Goal: Task Accomplishment & Management: Manage account settings

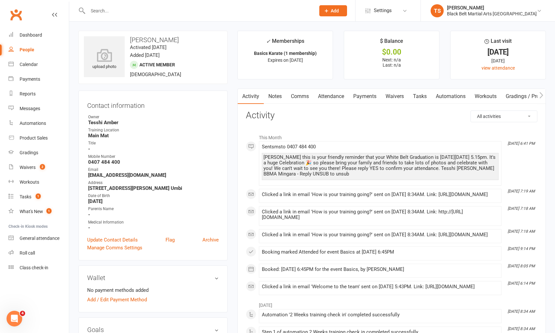
click at [154, 12] on input "text" at bounding box center [198, 10] width 225 height 9
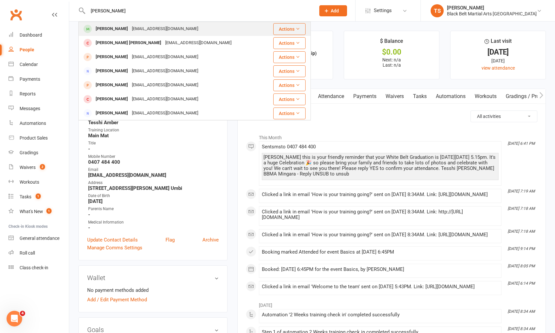
type input "[PERSON_NAME]"
click at [130, 26] on div "[EMAIL_ADDRESS][DOMAIN_NAME]" at bounding box center [165, 28] width 70 height 9
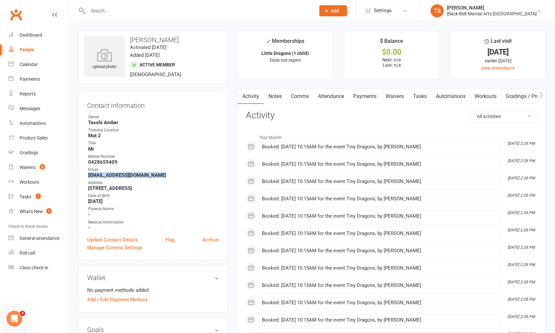
drag, startPoint x: 163, startPoint y: 174, endPoint x: 88, endPoint y: 174, distance: 75.1
click at [88, 175] on strong "[EMAIL_ADDRESS][DOMAIN_NAME]" at bounding box center [153, 175] width 131 height 6
copy strong "[EMAIL_ADDRESS][DOMAIN_NAME]"
drag, startPoint x: 25, startPoint y: 68, endPoint x: 41, endPoint y: 77, distance: 19.0
click at [25, 67] on link "Calendar" at bounding box center [38, 64] width 60 height 15
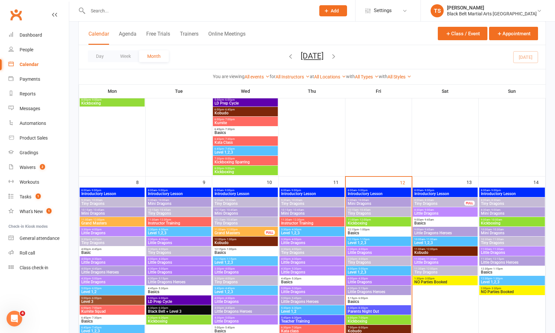
scroll to position [211, 0]
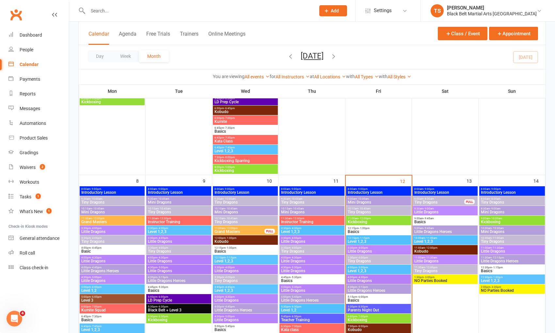
click at [421, 259] on span "Little Dragons" at bounding box center [445, 261] width 62 height 4
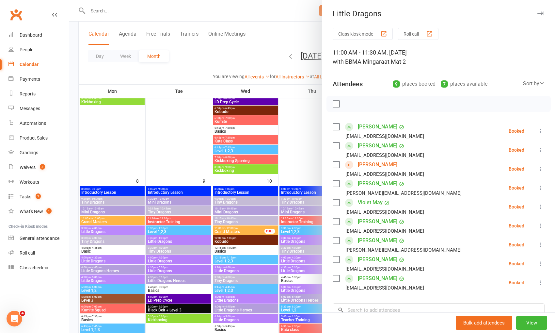
scroll to position [17, 0]
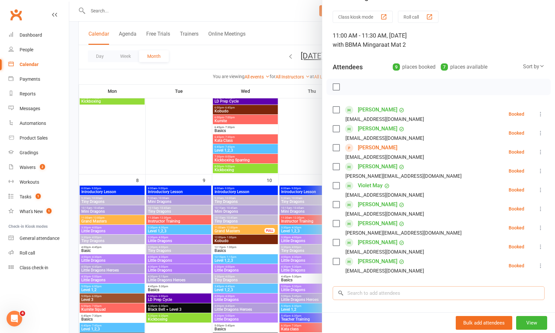
click at [402, 293] on input "search" at bounding box center [439, 293] width 212 height 14
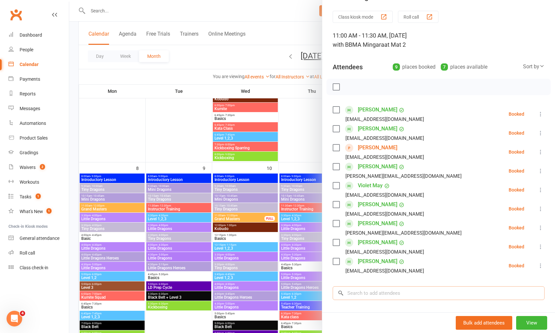
scroll to position [224, 0]
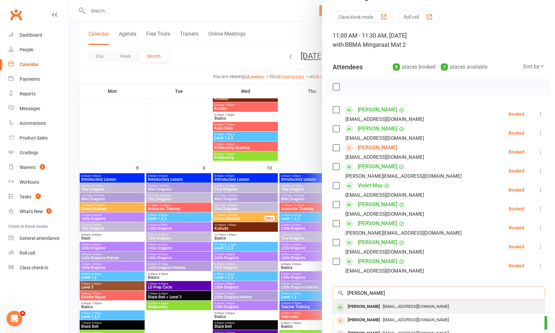
type input "[PERSON_NAME]"
click at [383, 306] on span "[EMAIL_ADDRESS][DOMAIN_NAME]" at bounding box center [416, 306] width 66 height 5
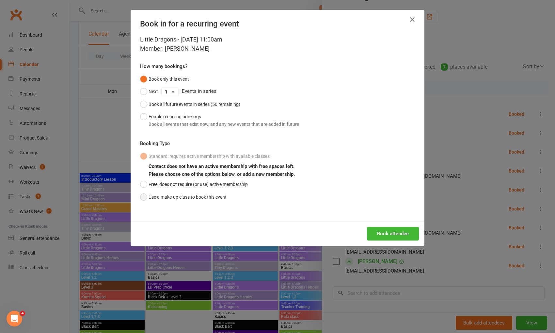
click at [193, 198] on button "Use a make-up class to book this event" at bounding box center [183, 197] width 87 height 12
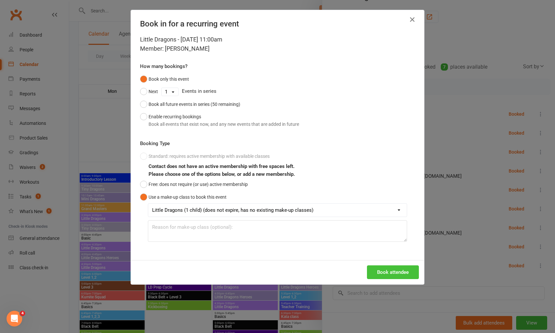
click at [406, 269] on button "Book attendee" at bounding box center [393, 272] width 52 height 14
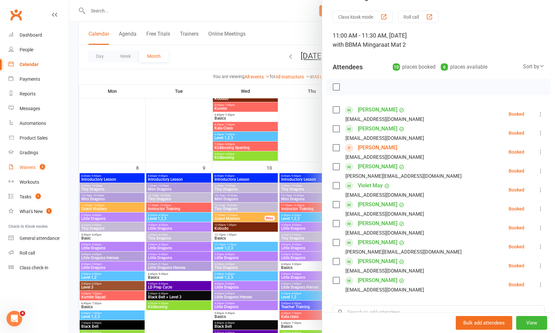
click at [23, 166] on div "Waivers" at bounding box center [28, 167] width 16 height 5
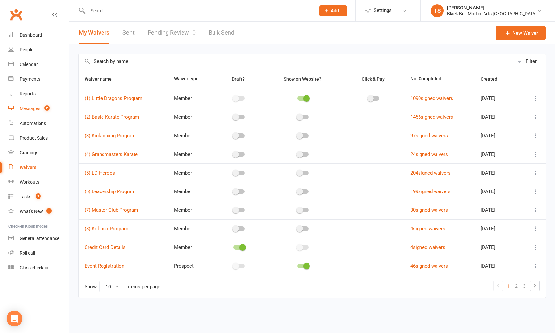
click at [33, 109] on div "Messages" at bounding box center [30, 108] width 21 height 5
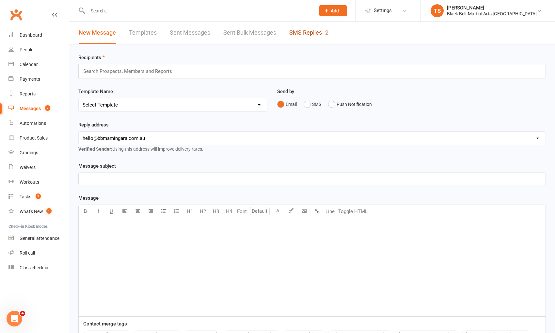
drag, startPoint x: 309, startPoint y: 35, endPoint x: 384, endPoint y: 127, distance: 118.6
click at [309, 35] on link "SMS Replies 2" at bounding box center [308, 33] width 39 height 23
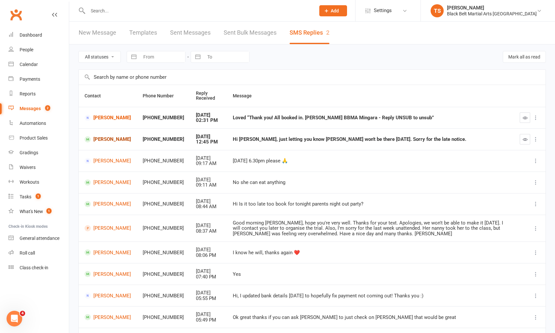
click at [110, 139] on link "Tyson Smith" at bounding box center [108, 139] width 46 height 6
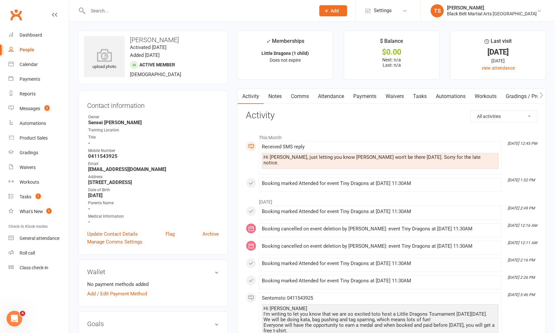
scroll to position [1, 0]
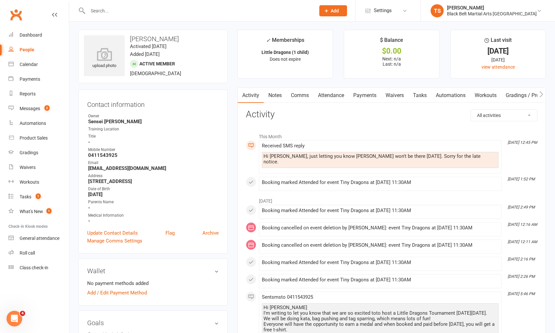
click at [297, 98] on link "Comms" at bounding box center [299, 95] width 27 height 15
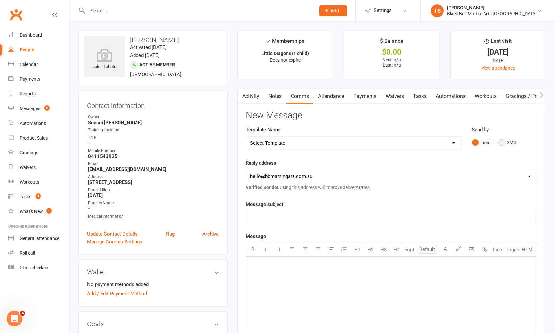
click at [504, 143] on button "SMS" at bounding box center [507, 142] width 18 height 12
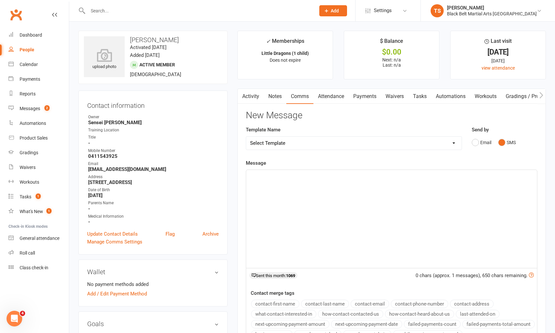
click at [438, 174] on p "﻿" at bounding box center [391, 176] width 283 height 8
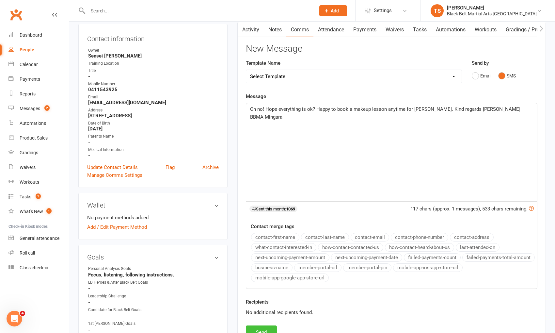
click at [270, 327] on button "Send" at bounding box center [261, 332] width 31 height 14
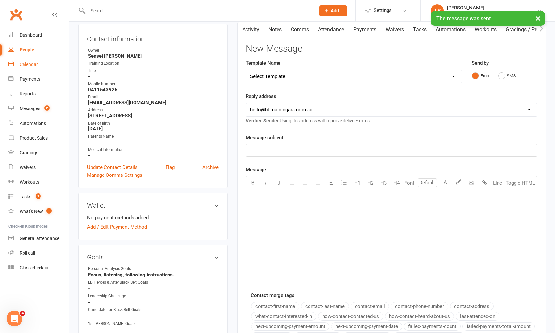
click at [31, 63] on div "Calendar" at bounding box center [29, 64] width 18 height 5
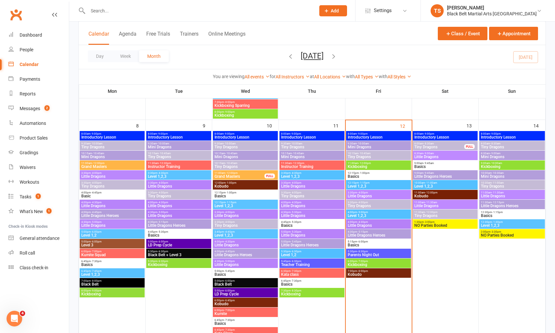
scroll to position [267, 0]
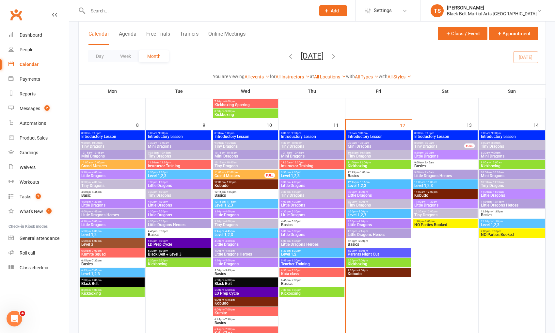
click at [424, 213] on span "Tiny Dragons" at bounding box center [445, 215] width 62 height 4
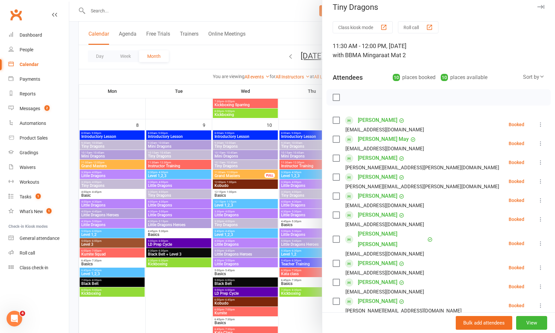
scroll to position [24, 0]
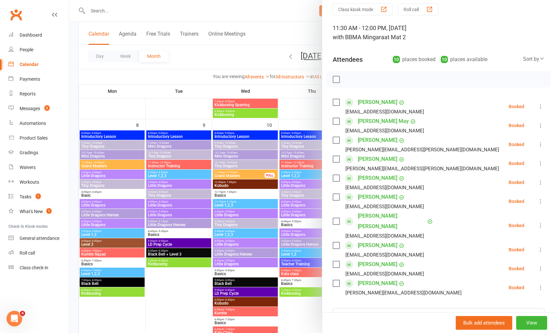
click at [539, 265] on icon at bounding box center [540, 268] width 7 height 7
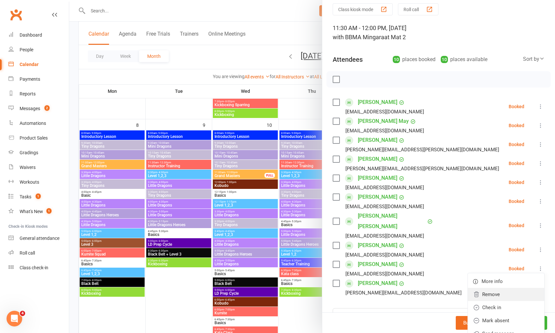
click at [500, 288] on link "Remove" at bounding box center [506, 294] width 76 height 13
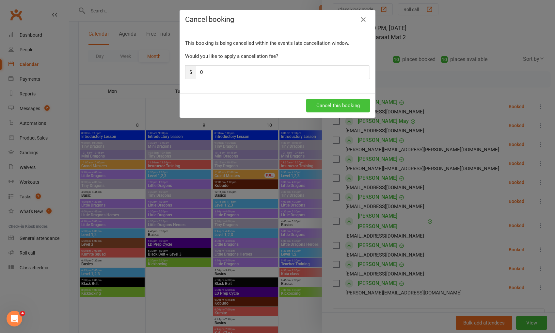
click at [327, 103] on button "Cancel this booking" at bounding box center [338, 106] width 64 height 14
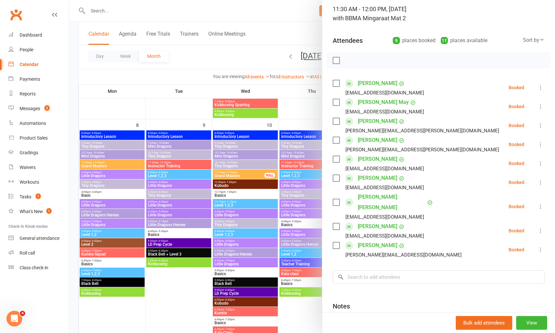
scroll to position [44, 0]
click at [40, 110] on div "Messages" at bounding box center [30, 108] width 21 height 5
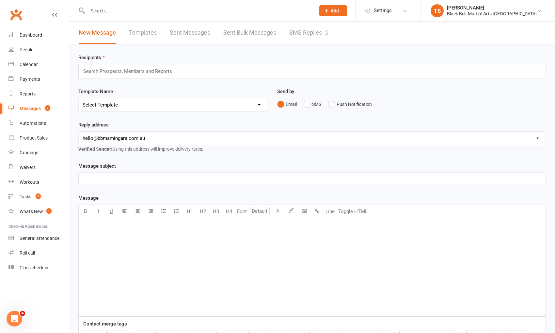
click at [309, 32] on link "SMS Replies 2" at bounding box center [308, 33] width 39 height 23
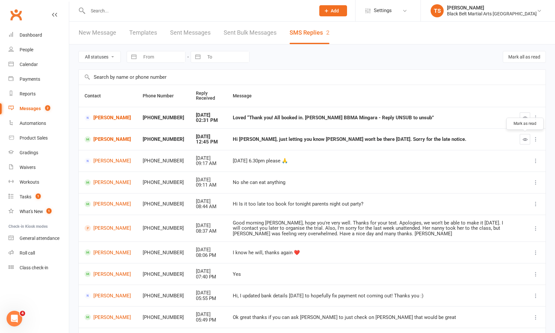
click at [524, 140] on icon "button" at bounding box center [525, 139] width 5 height 5
click at [524, 118] on icon "button" at bounding box center [525, 117] width 5 height 5
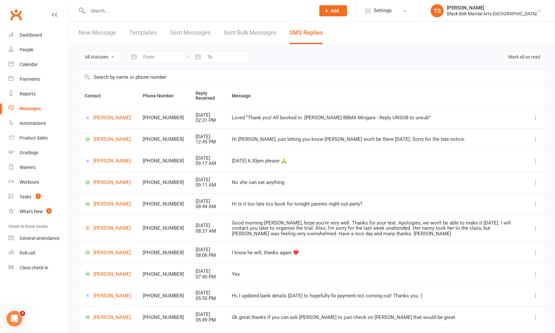
click at [129, 11] on input "text" at bounding box center [198, 10] width 225 height 9
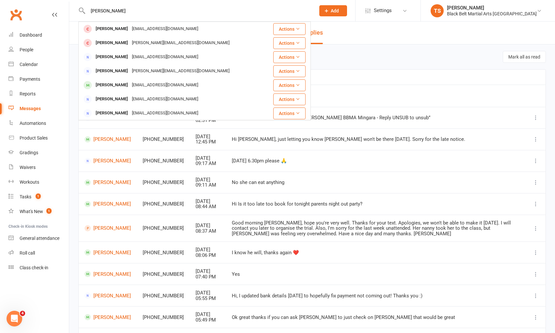
type input "tanya smith"
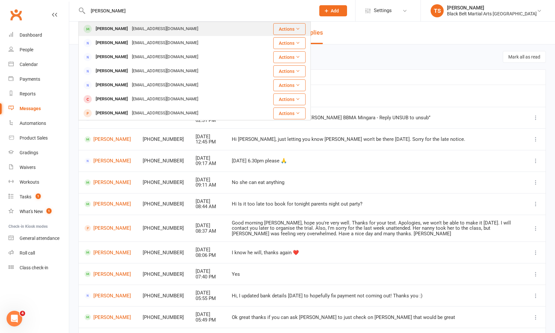
click at [111, 33] on div "[PERSON_NAME]" at bounding box center [112, 28] width 36 height 9
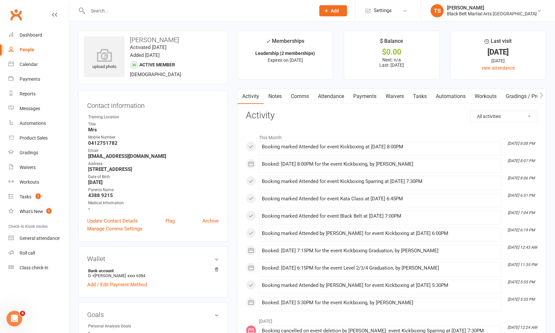
click at [307, 99] on link "Comms" at bounding box center [299, 96] width 27 height 15
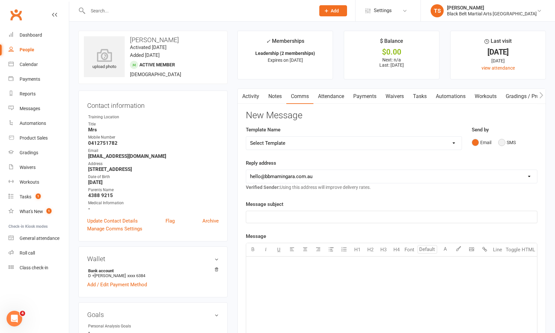
drag, startPoint x: 500, startPoint y: 143, endPoint x: 463, endPoint y: 162, distance: 41.5
click at [500, 143] on button "SMS" at bounding box center [507, 142] width 18 height 12
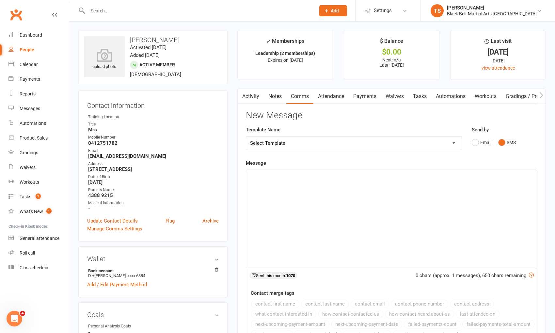
click at [371, 185] on div "﻿" at bounding box center [391, 219] width 291 height 98
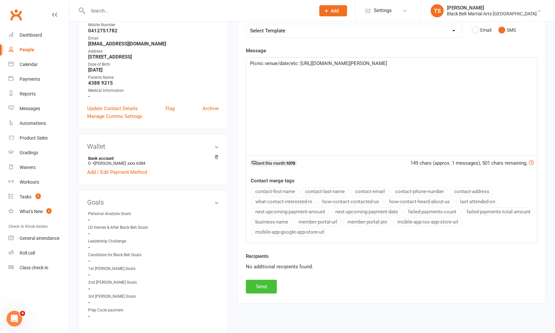
scroll to position [141, 0]
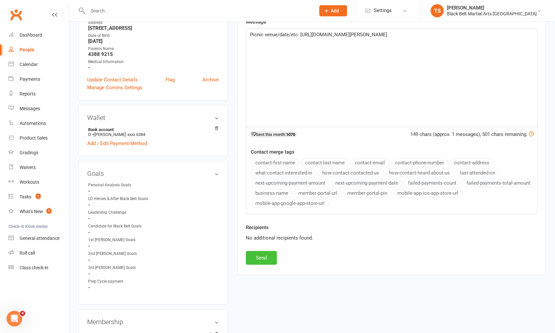
click at [256, 256] on button "Send" at bounding box center [261, 258] width 31 height 14
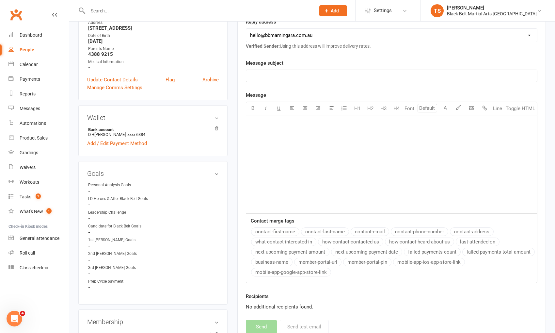
click at [104, 9] on input "text" at bounding box center [198, 10] width 225 height 9
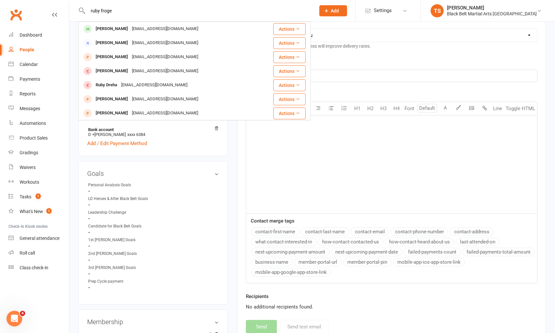
type input "ruby froge"
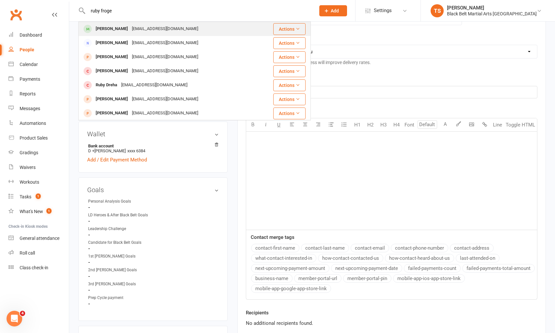
click at [120, 29] on div "Ruby Froggatt-Brown" at bounding box center [112, 28] width 36 height 9
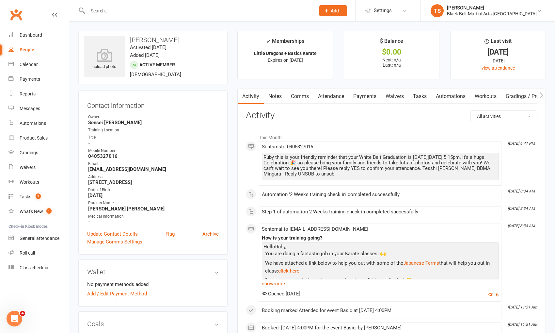
drag, startPoint x: 332, startPoint y: 96, endPoint x: 334, endPoint y: 101, distance: 5.6
click at [332, 96] on link "Attendance" at bounding box center [330, 96] width 35 height 15
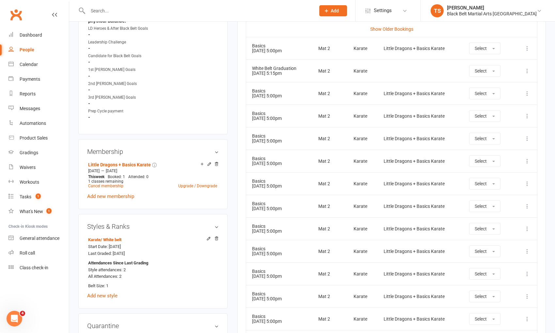
scroll to position [326, 0]
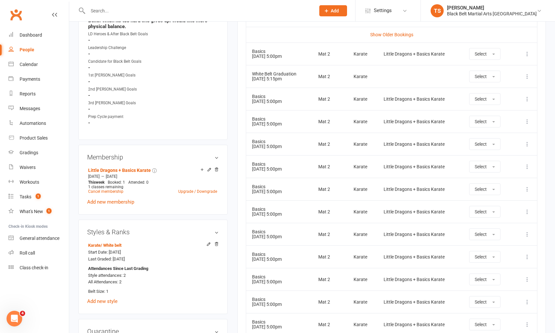
click at [158, 12] on input "text" at bounding box center [198, 10] width 225 height 9
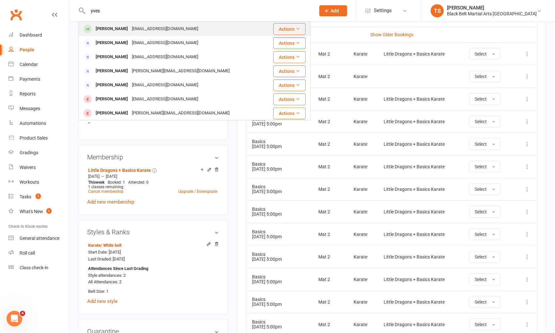
type input "yves"
click at [137, 32] on div "yvesbellanti@gmail.com" at bounding box center [165, 28] width 70 height 9
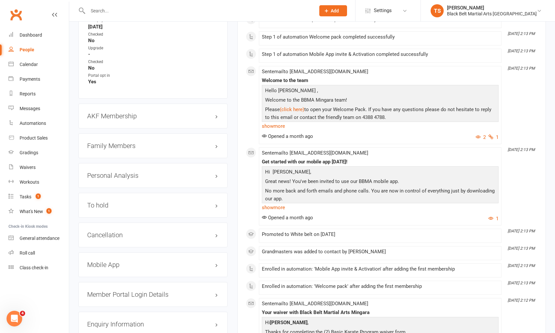
scroll to position [660, 0]
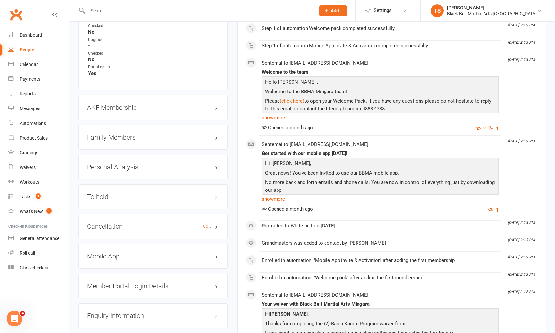
click at [108, 223] on h3 "Cancellation edit" at bounding box center [153, 226] width 132 height 7
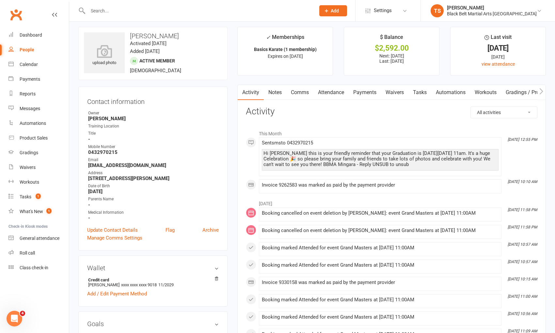
scroll to position [0, 0]
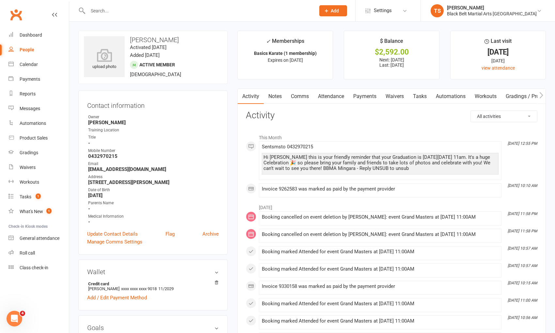
click at [364, 94] on link "Payments" at bounding box center [365, 96] width 32 height 15
